Goal: Information Seeking & Learning: Learn about a topic

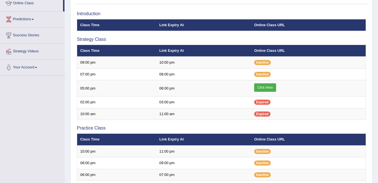
scroll to position [80, 0]
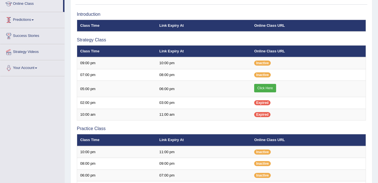
drag, startPoint x: 63, startPoint y: 6, endPoint x: 63, endPoint y: 13, distance: 7.3
click at [63, 13] on ul "Home Practice Questions Speaking Practice Read Aloud Repeat Sentence Describe I…" at bounding box center [32, 12] width 64 height 128
click at [33, 101] on div "Toggle navigation Home Practice Questions Speaking Practice Read Aloud Repeat S…" at bounding box center [189, 114] width 378 height 388
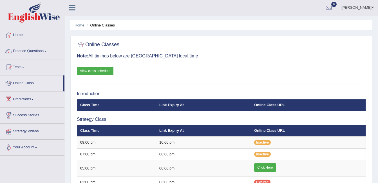
scroll to position [0, 0]
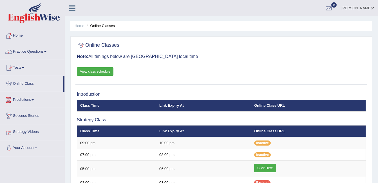
click at [29, 133] on link "Strategy Videos" at bounding box center [32, 131] width 64 height 14
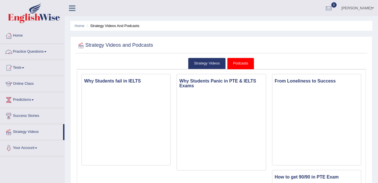
click at [26, 52] on link "Practice Questions" at bounding box center [32, 51] width 64 height 14
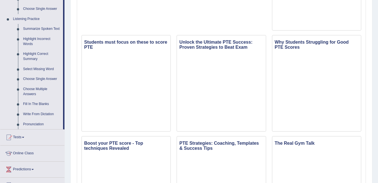
scroll to position [232, 0]
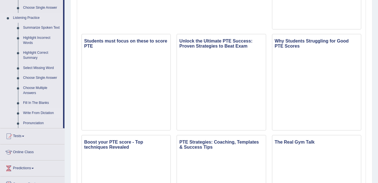
click at [36, 113] on link "Write From Dictation" at bounding box center [42, 113] width 42 height 10
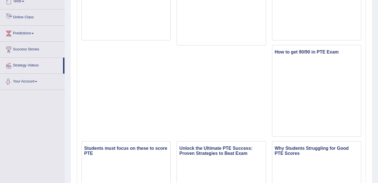
scroll to position [199, 0]
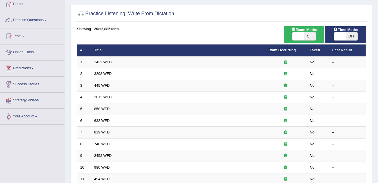
scroll to position [29, 0]
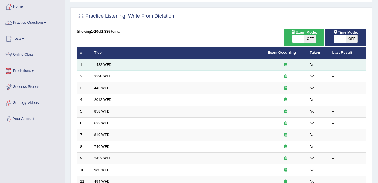
click at [107, 66] on link "1432 WFD" at bounding box center [102, 64] width 17 height 4
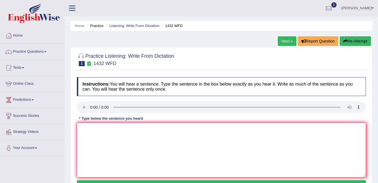
click at [108, 144] on textarea at bounding box center [221, 150] width 289 height 55
click at [102, 147] on textarea "mpaibtyh" at bounding box center [221, 150] width 289 height 55
click at [100, 129] on textarea "mpaibtyh more physical activity is beneficial foryour health" at bounding box center [221, 150] width 289 height 55
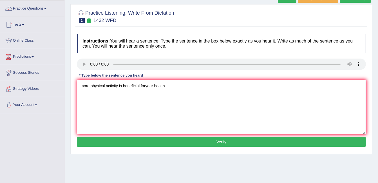
scroll to position [44, 0]
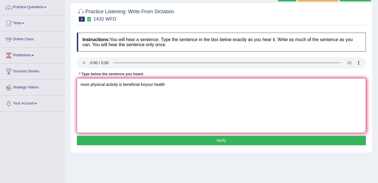
type textarea "more physical activity is beneficial foryour health"
click at [245, 138] on button "Verify" at bounding box center [221, 141] width 289 height 10
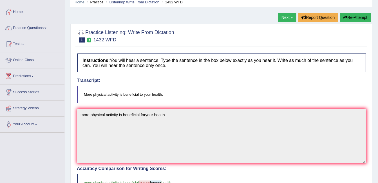
scroll to position [23, 0]
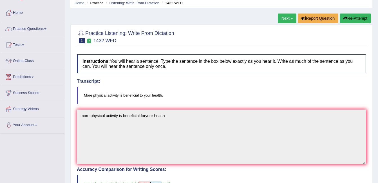
click at [287, 18] on link "Next »" at bounding box center [287, 19] width 19 height 10
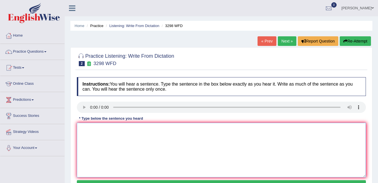
click at [93, 153] on textarea at bounding box center [221, 150] width 289 height 55
click at [113, 120] on div "* Type below the sentence you heard" at bounding box center [111, 118] width 68 height 5
click at [110, 129] on textarea at bounding box center [221, 150] width 289 height 55
drag, startPoint x: 154, startPoint y: 140, endPoint x: 160, endPoint y: 139, distance: 6.6
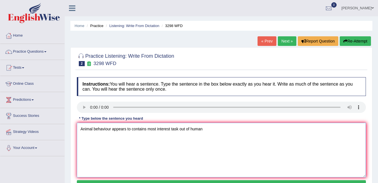
click at [160, 139] on textarea "Animal behaviour appears to contains most interest task out of human" at bounding box center [221, 150] width 289 height 55
click at [165, 139] on textarea "Animal behaviour appears to contains most interest task out of human" at bounding box center [221, 150] width 289 height 55
click at [209, 130] on textarea "Animal behaviour appears to contains most interest task out of human" at bounding box center [221, 150] width 289 height 55
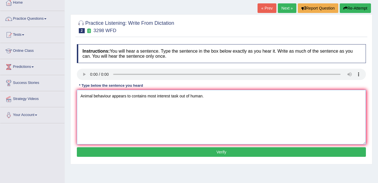
scroll to position [34, 0]
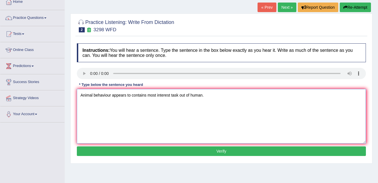
click at [158, 97] on textarea "Animal behaviour appears to contains most interest task out of human." at bounding box center [221, 116] width 289 height 55
click at [214, 96] on textarea "Animal behaviour appears to contains most simislar and distinct task interest t…" at bounding box center [221, 116] width 289 height 55
click at [223, 96] on textarea "Animal behaviour appears to contains most simislar and distinct task interest t…" at bounding box center [221, 116] width 289 height 55
type textarea "Animal behaviour appears to contains most simislar and distinct task out of hum…"
click at [218, 154] on button "Verify" at bounding box center [221, 151] width 289 height 10
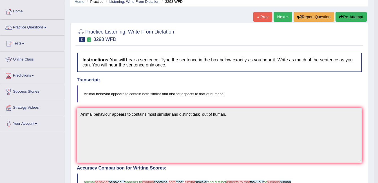
scroll to position [24, 0]
click at [0, 17] on html "Toggle navigation Home Practice Questions Speaking Practice Read Aloud Repeat S…" at bounding box center [189, 67] width 378 height 183
click at [285, 13] on link "Next »" at bounding box center [283, 17] width 19 height 10
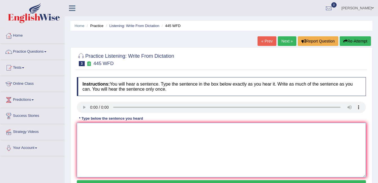
drag, startPoint x: 91, startPoint y: 134, endPoint x: 279, endPoint y: 144, distance: 188.3
click at [274, 140] on textarea at bounding box center [221, 150] width 289 height 55
click at [279, 144] on textarea at bounding box center [221, 150] width 289 height 55
click at [58, 171] on div "Toggle navigation Home Practice Questions Speaking Practice Read Aloud Repeat S…" at bounding box center [189, 146] width 378 height 293
